Goal: Task Accomplishment & Management: Use online tool/utility

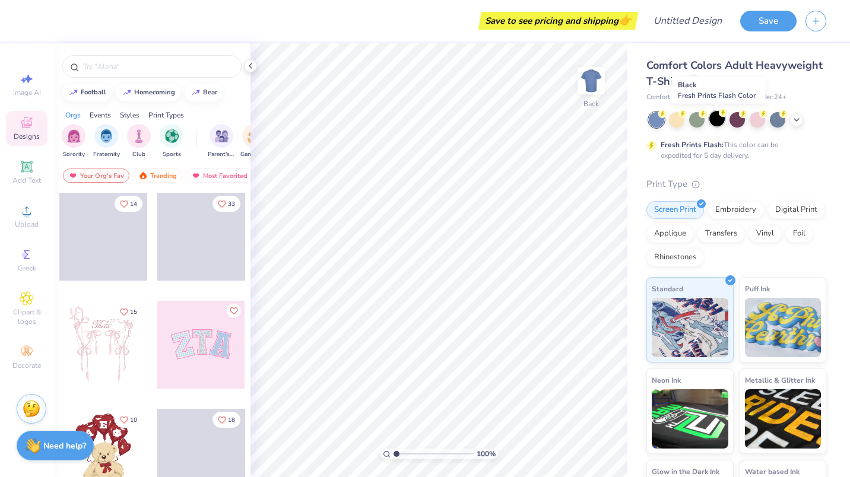
click at [718, 119] on div at bounding box center [716, 118] width 15 height 15
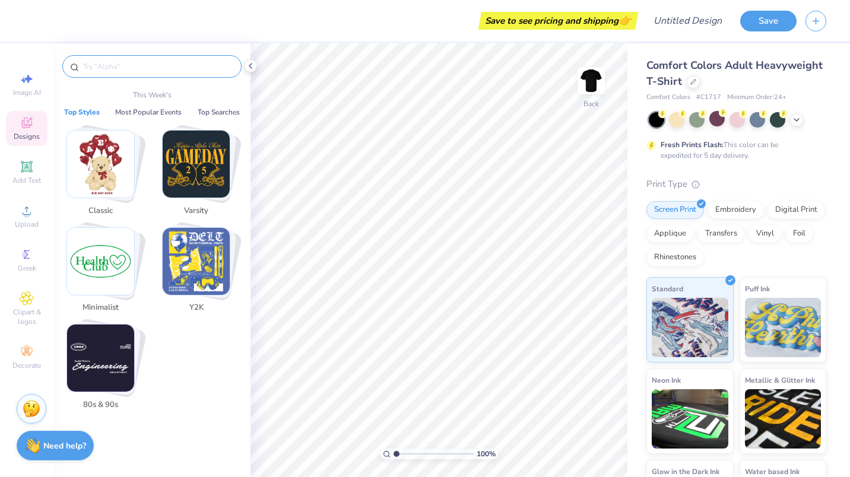
click at [121, 69] on input "text" at bounding box center [158, 67] width 152 height 12
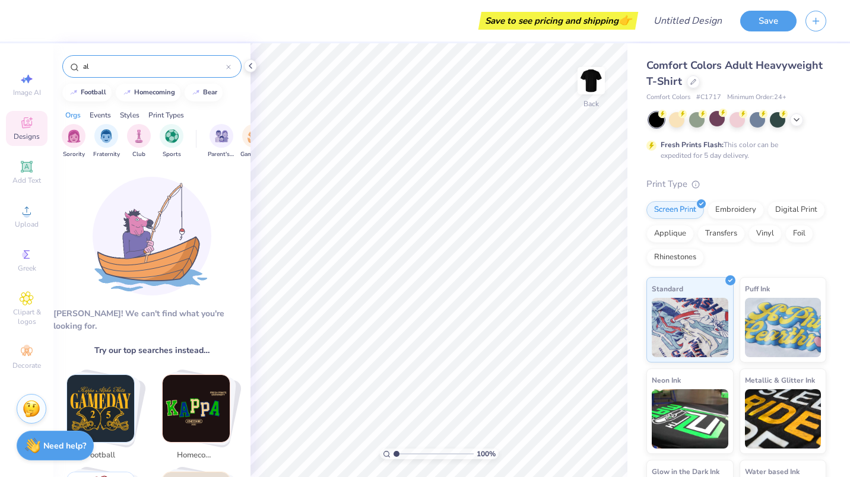
type input "a"
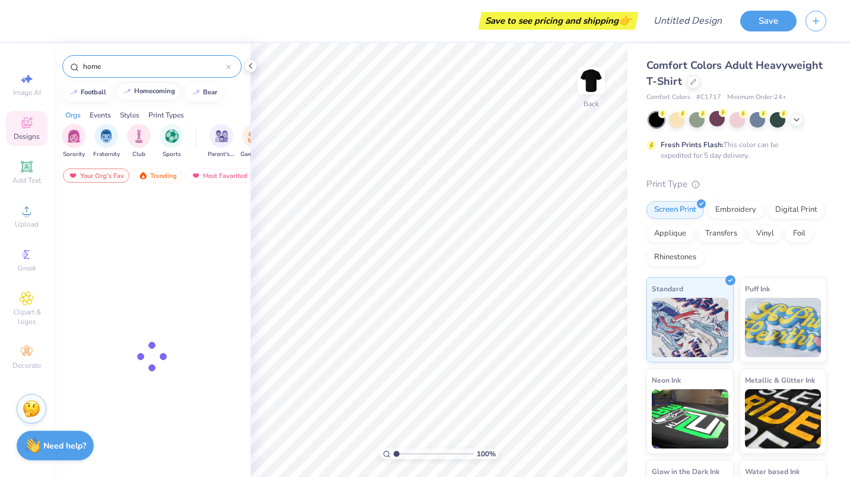
click at [158, 94] on button "homecoming" at bounding box center [148, 91] width 65 height 18
type input "homecoming"
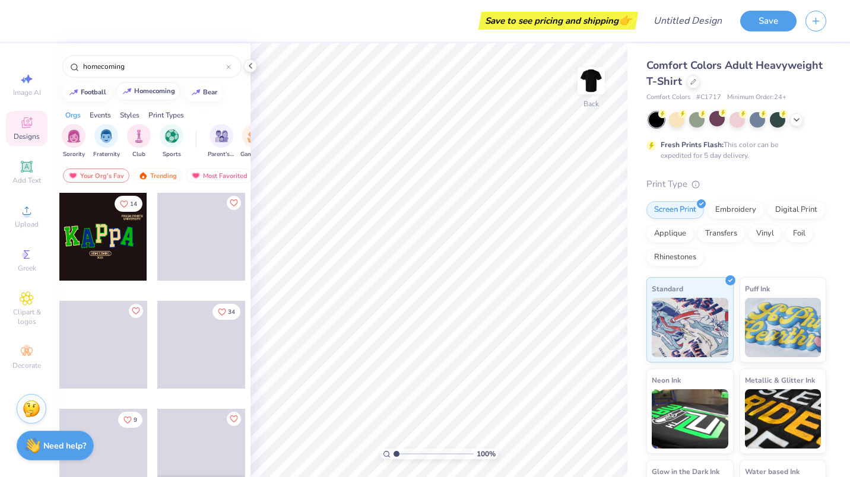
click at [148, 89] on div "homecoming" at bounding box center [154, 91] width 41 height 7
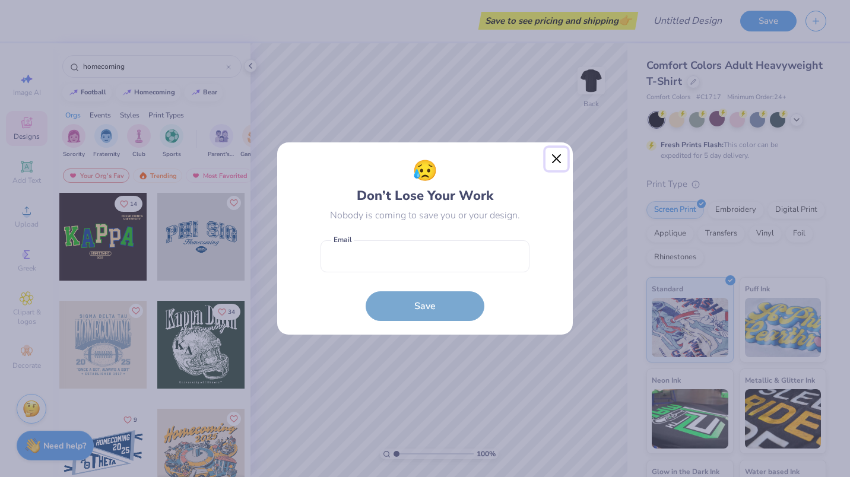
click at [553, 161] on button "Close" at bounding box center [556, 159] width 23 height 23
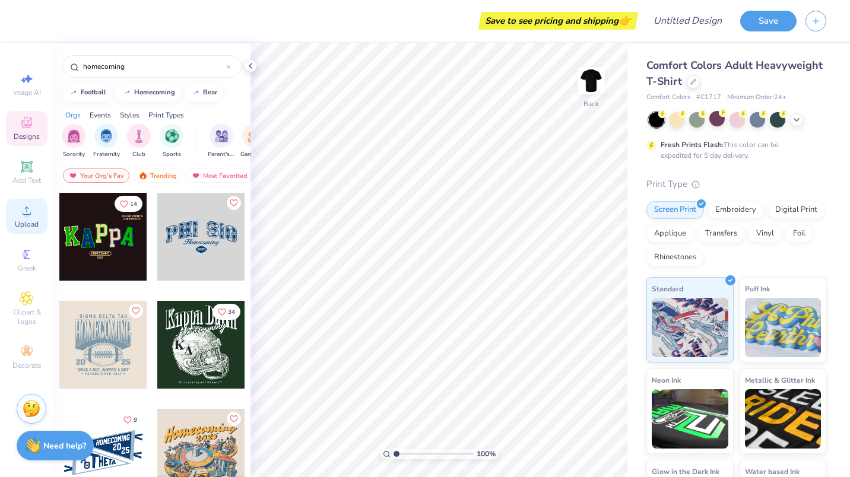
click at [20, 219] on div "Upload" at bounding box center [27, 216] width 42 height 35
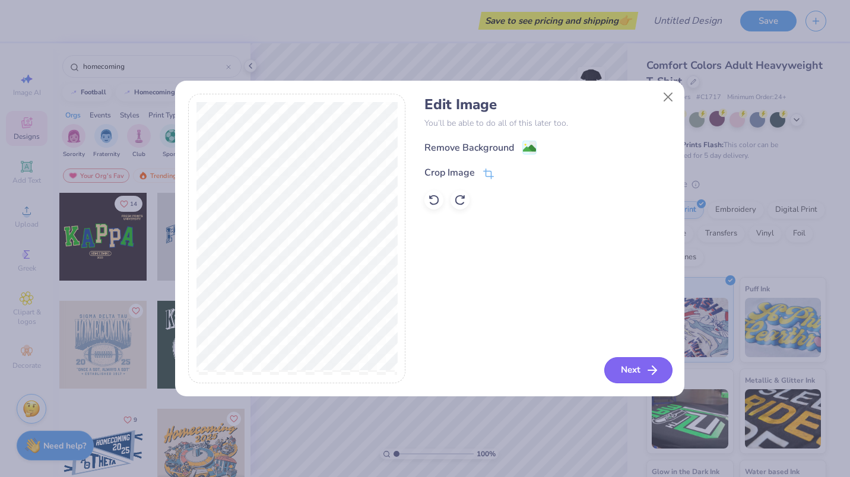
click at [648, 379] on button "Next" at bounding box center [638, 370] width 68 height 26
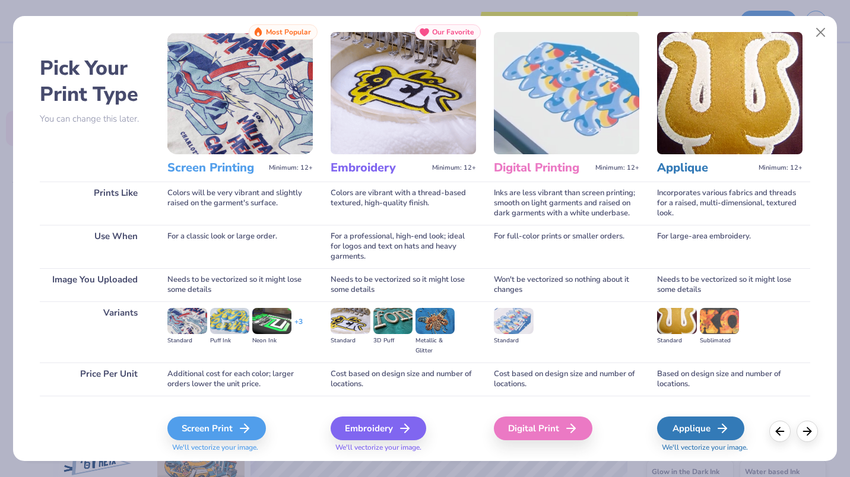
scroll to position [17, 0]
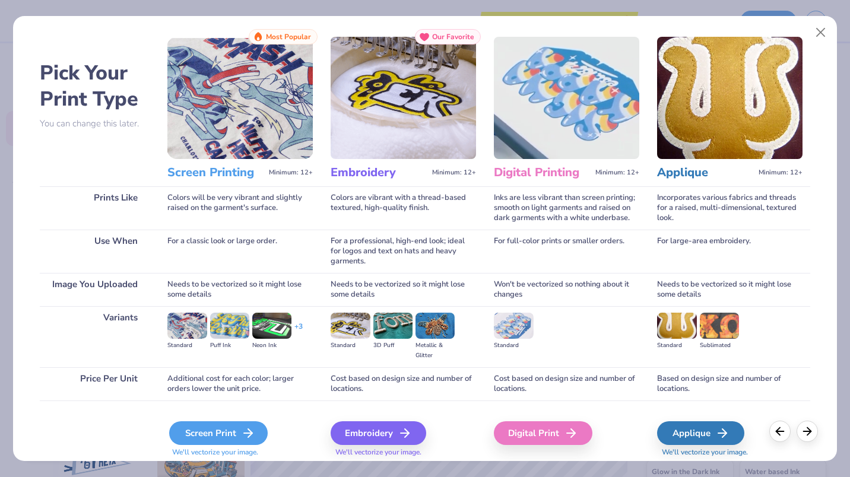
click at [226, 437] on div "Screen Print" at bounding box center [218, 433] width 99 height 24
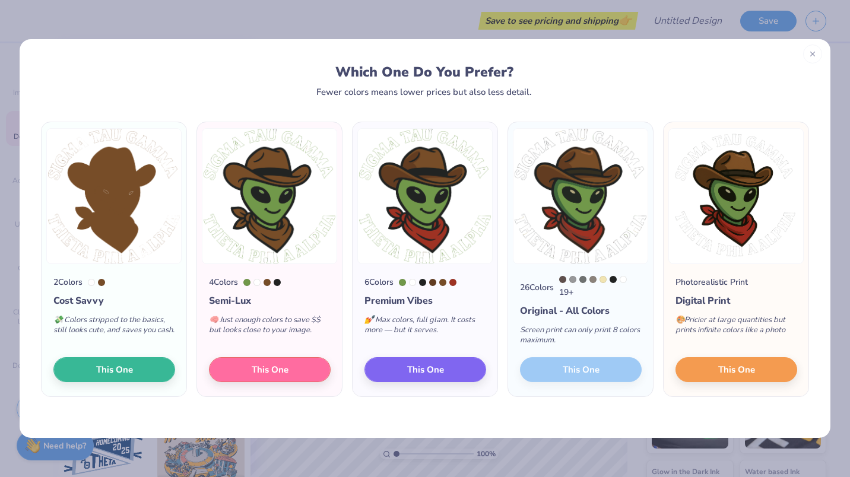
click at [810, 59] on div at bounding box center [812, 54] width 19 height 19
